Goal: Information Seeking & Learning: Learn about a topic

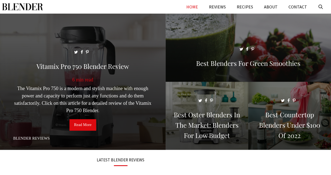
click at [82, 119] on span at bounding box center [82, 84] width 165 height 141
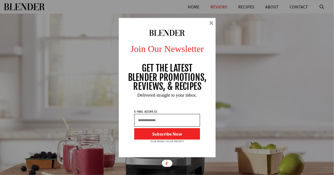
click at [161, 119] on input "text" at bounding box center [167, 120] width 66 height 13
click at [161, 122] on input "text" at bounding box center [167, 120] width 66 height 13
click at [211, 23] on div at bounding box center [211, 23] width 4 height 4
